Goal: Information Seeking & Learning: Compare options

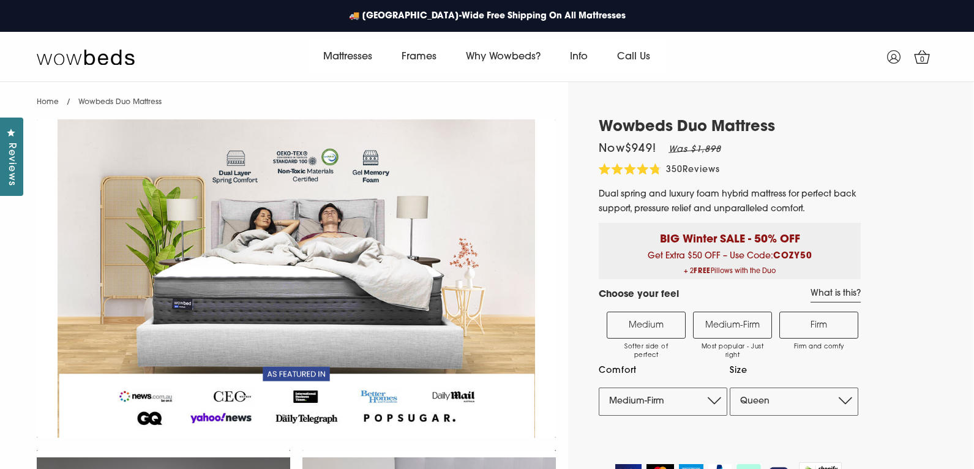
select select "Medium-Firm"
select select "Queen"
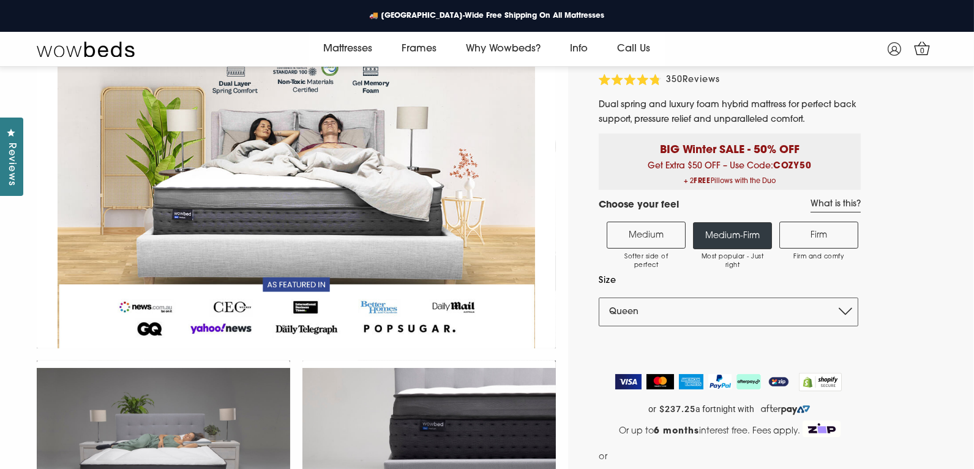
scroll to position [72, 0]
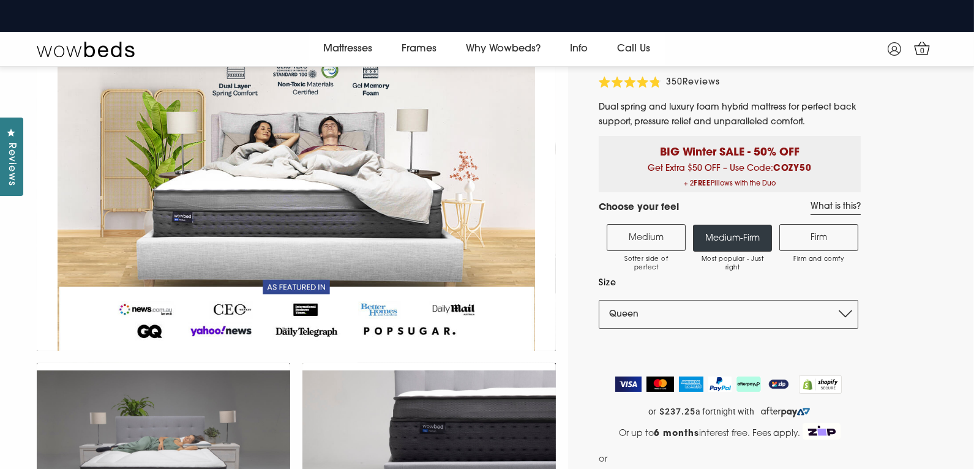
drag, startPoint x: 779, startPoint y: 187, endPoint x: 658, endPoint y: 151, distance: 126.5
click at [658, 151] on div "BIG Winter SALE - 50% OFF Get Extra $50 OFF – Use Code: COZY50 + 2 FREE Pillows…" at bounding box center [730, 164] width 262 height 56
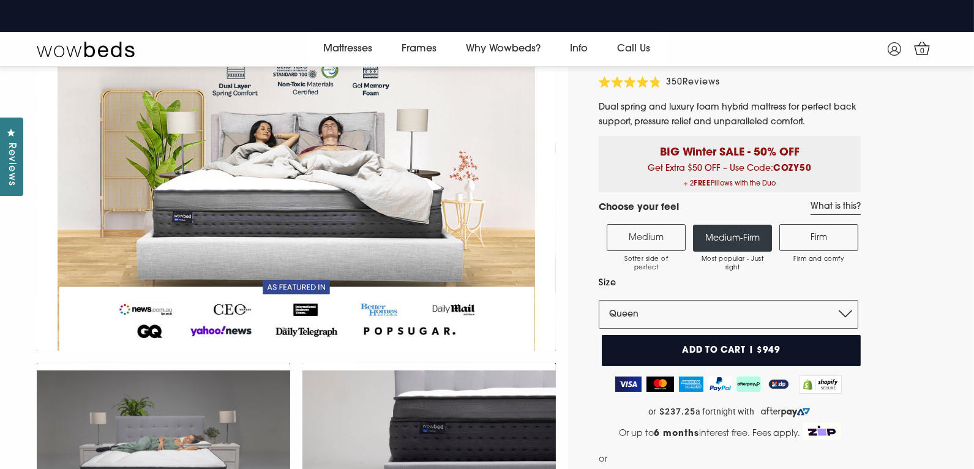
click at [658, 151] on p "BIG Winter SALE - 50% OFF" at bounding box center [730, 148] width 244 height 25
drag, startPoint x: 658, startPoint y: 151, endPoint x: 775, endPoint y: 185, distance: 121.9
click at [775, 185] on div "BIG Winter SALE - 50% OFF Get Extra $50 OFF – Use Code: COZY50 + 2 FREE Pillows…" at bounding box center [730, 164] width 262 height 56
click at [775, 185] on span "+ 2 FREE Pillows with the Duo" at bounding box center [730, 183] width 244 height 15
drag, startPoint x: 784, startPoint y: 185, endPoint x: 647, endPoint y: 149, distance: 141.3
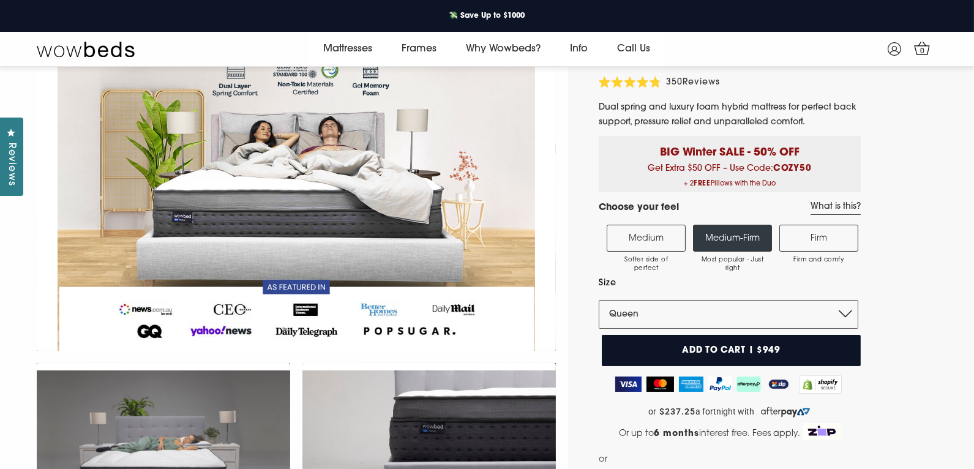
click at [647, 149] on div "BIG Winter SALE - 50% OFF Get Extra $50 OFF – Use Code: COZY50 + 2 FREE Pillows…" at bounding box center [730, 164] width 262 height 56
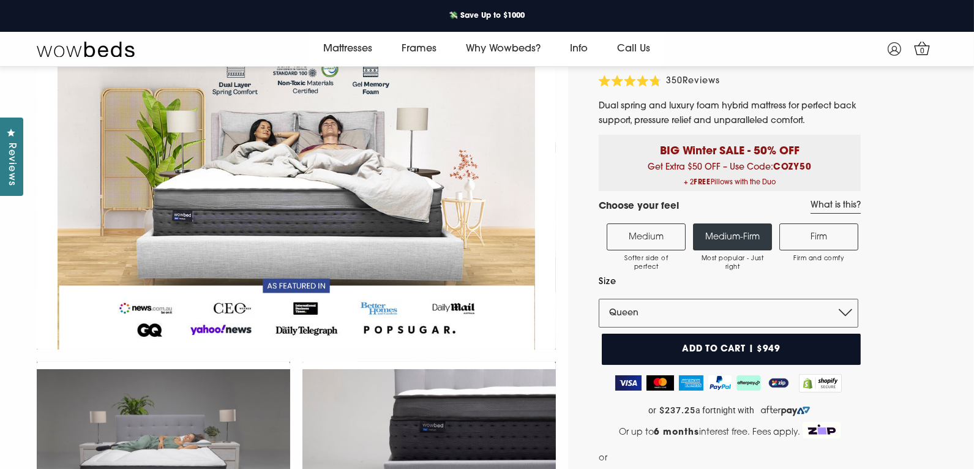
scroll to position [0, 0]
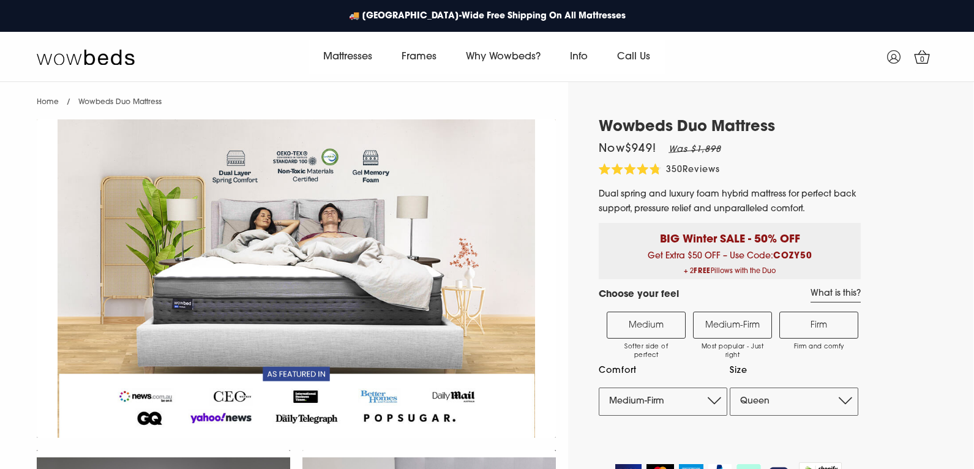
select select "Medium-Firm"
select select "Queen"
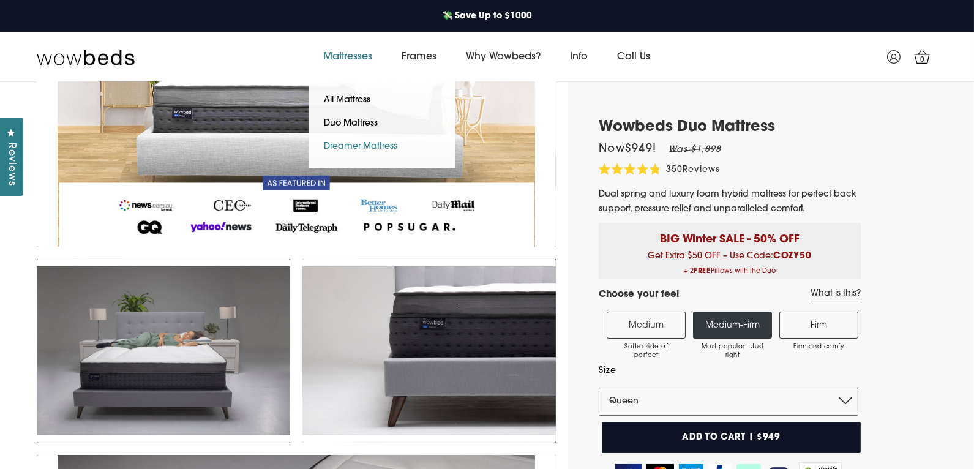
click at [357, 146] on link "Dreamer Mattress" at bounding box center [361, 146] width 104 height 23
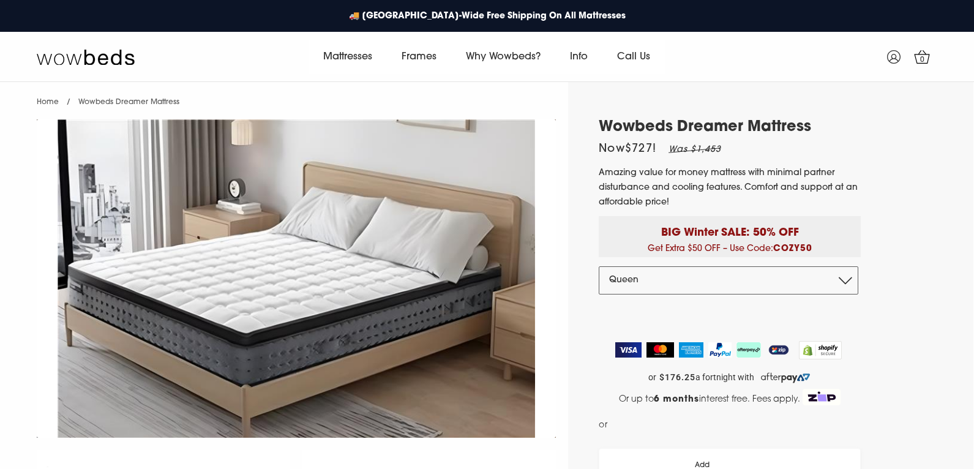
select select "Queen"
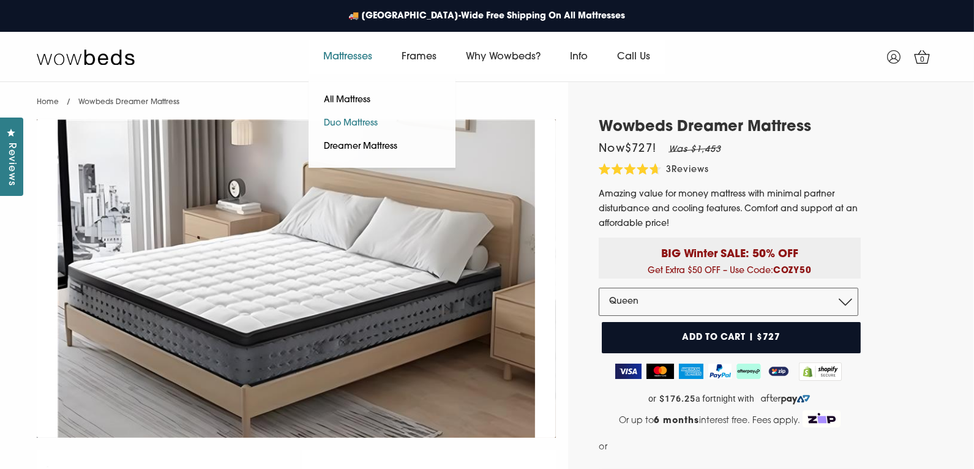
click at [359, 129] on link "Duo Mattress" at bounding box center [351, 123] width 85 height 23
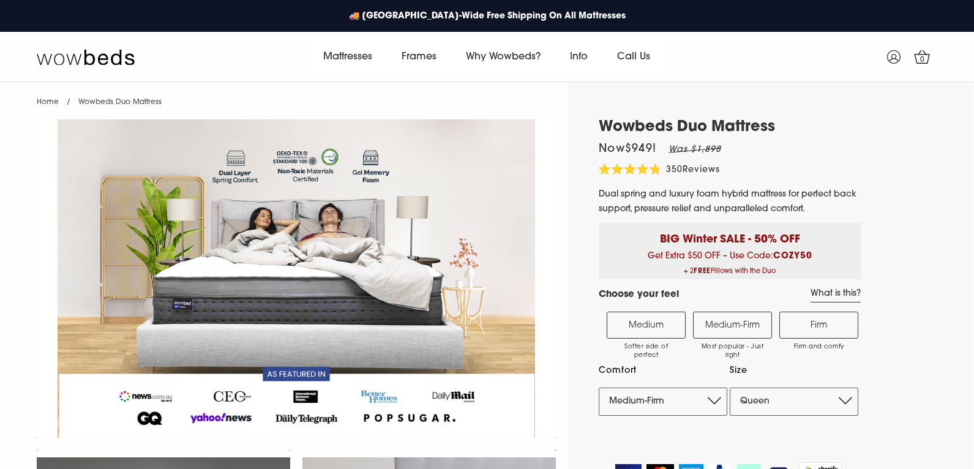
select select "Medium-Firm"
select select "Queen"
select select "Medium-Firm"
select select "Queen"
select select "Medium-Firm"
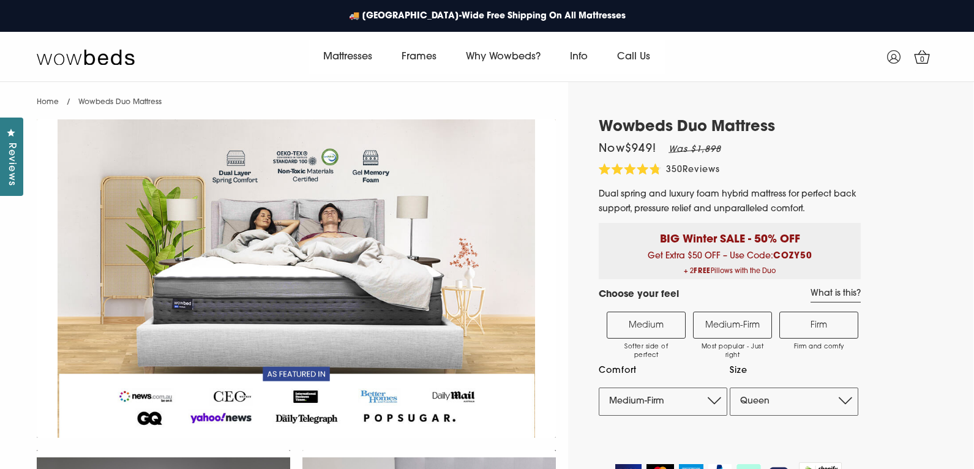
select select "Queen"
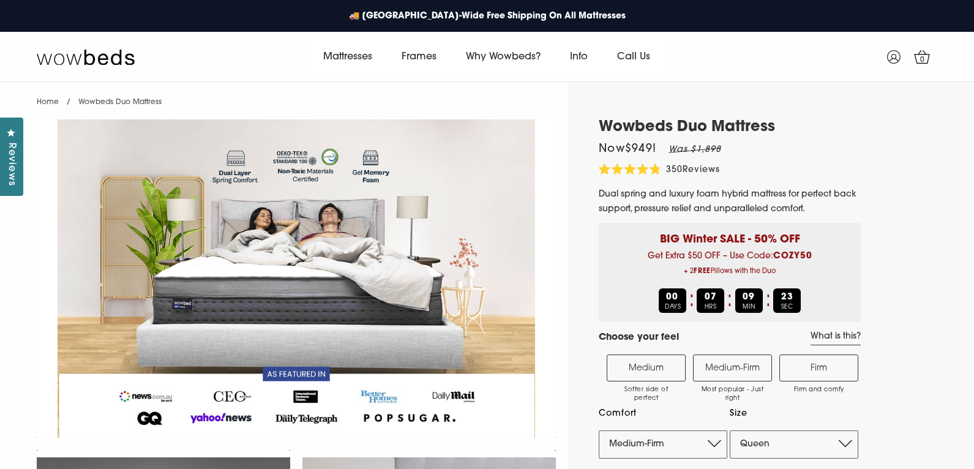
select select "Medium-Firm"
select select "Queen"
